Goal: Information Seeking & Learning: Learn about a topic

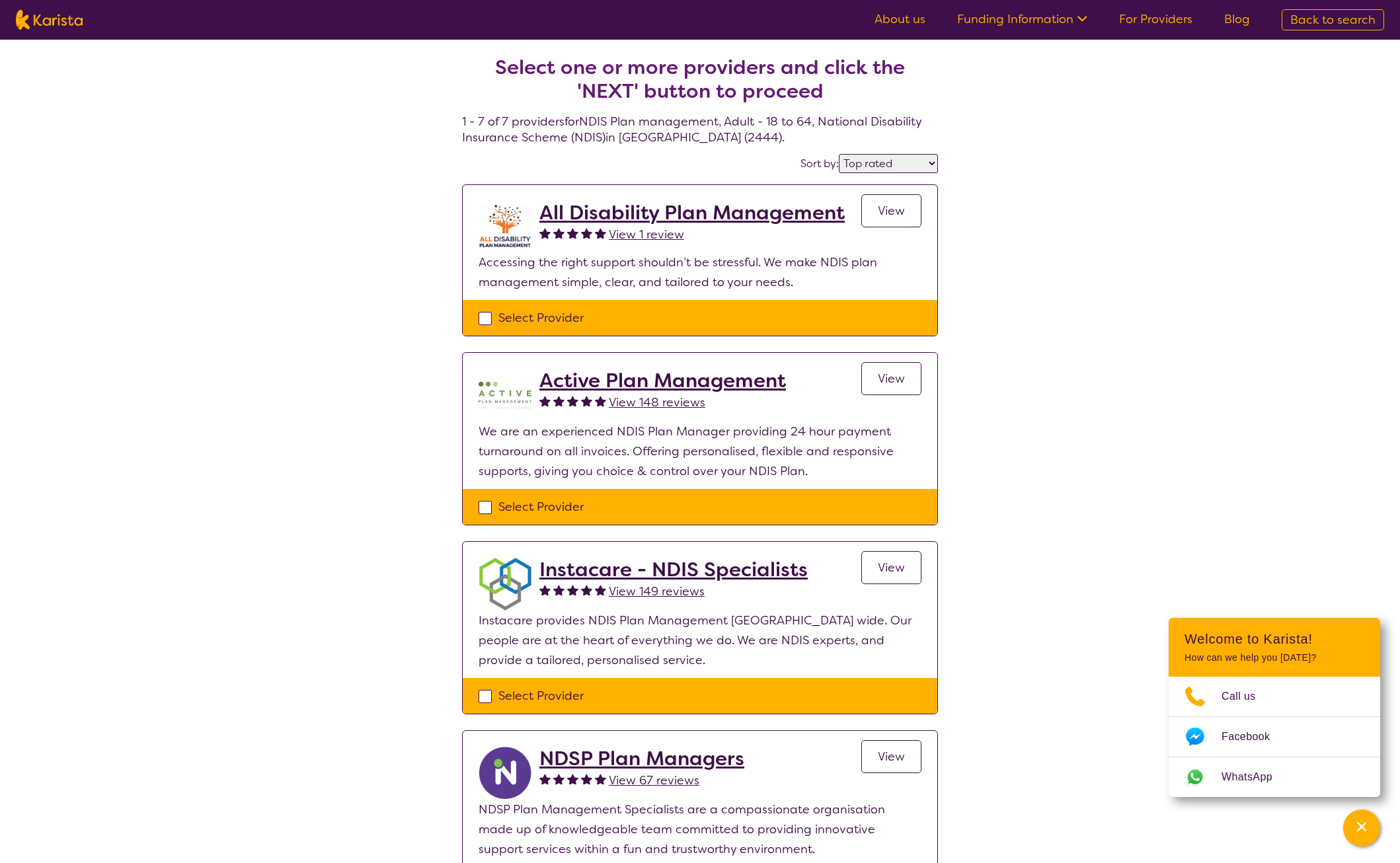
select select "by_score"
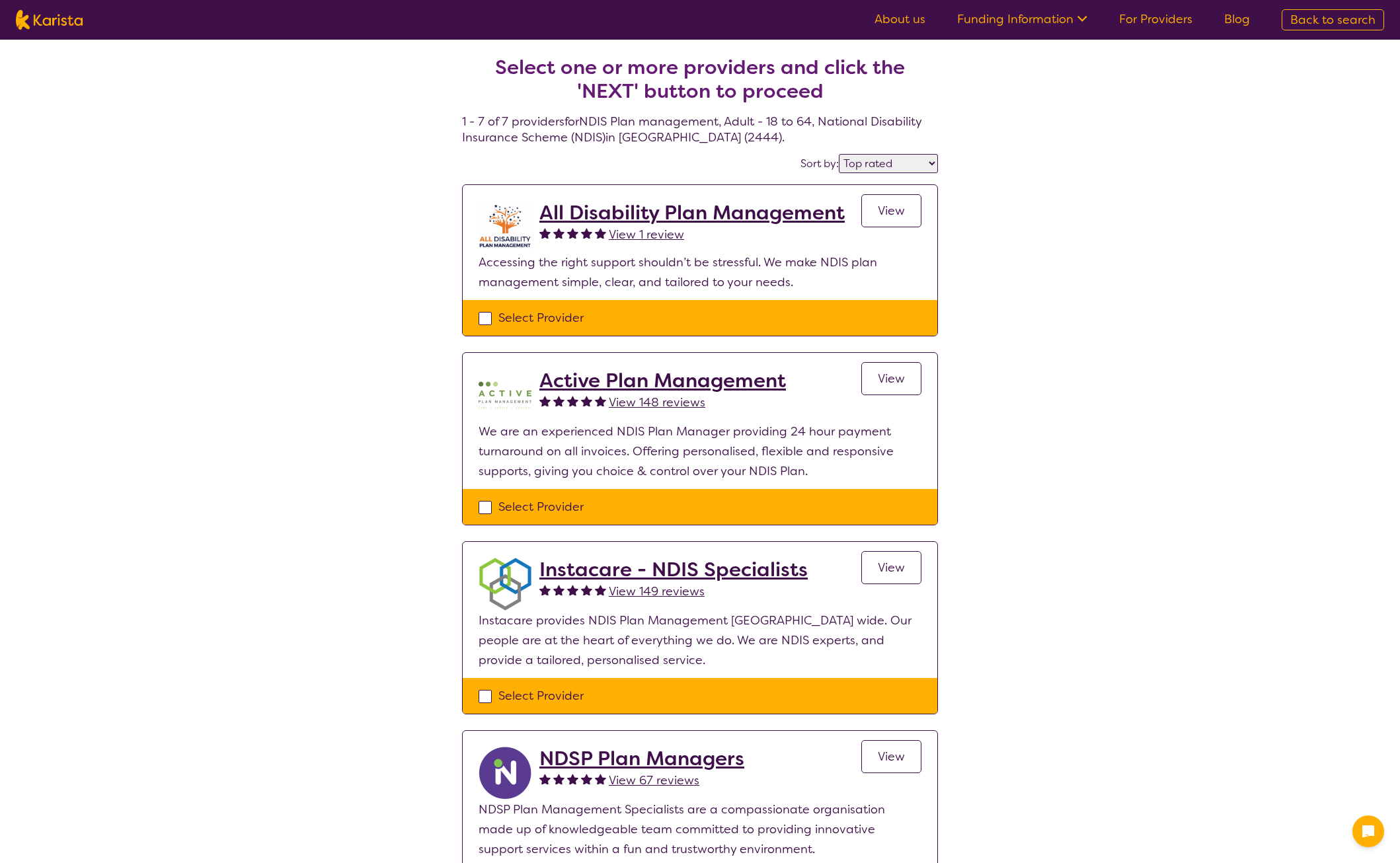
select select "by_score"
